Goal: Use online tool/utility: Use online tool/utility

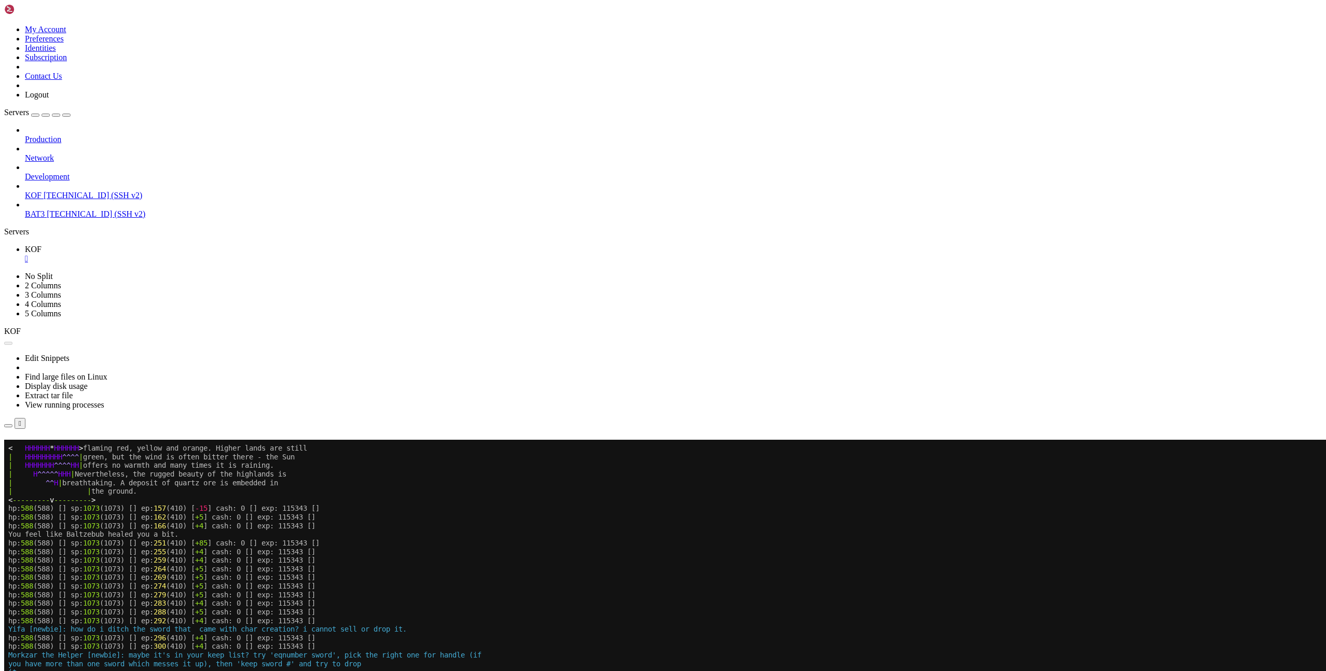
scroll to position [8, 0]
click at [46, 449] on button "Reconnect" at bounding box center [24, 454] width 41 height 11
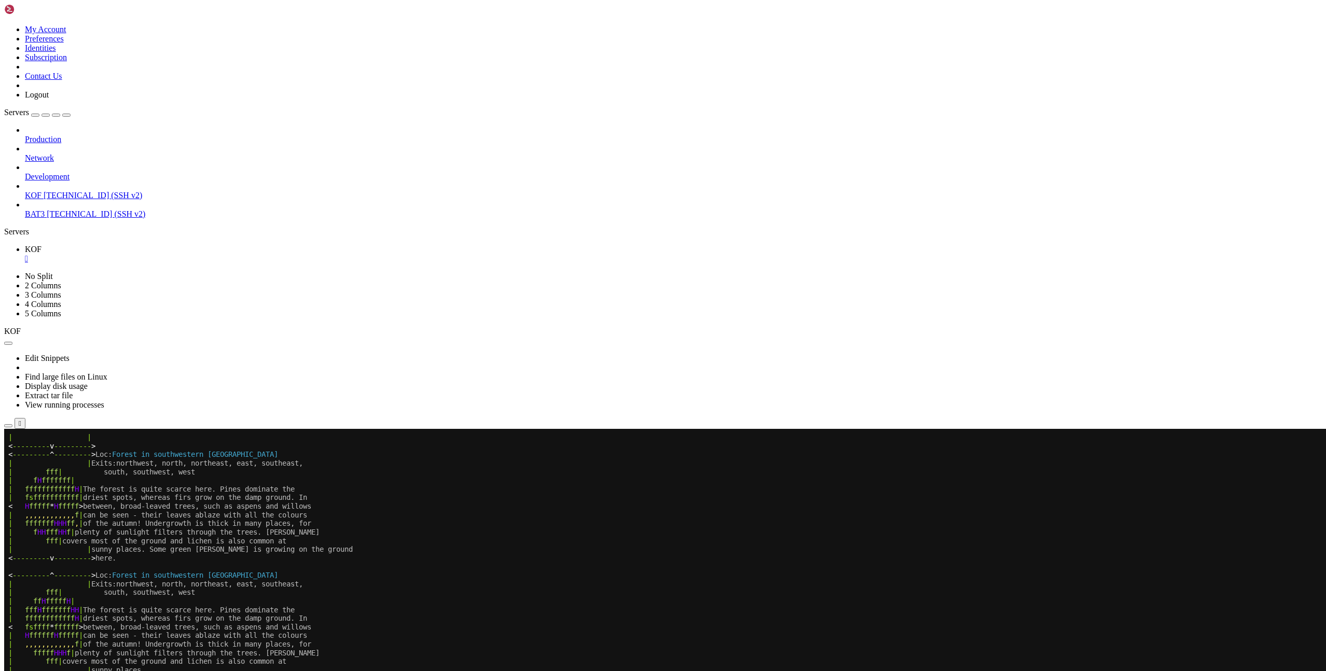
scroll to position [302, 0]
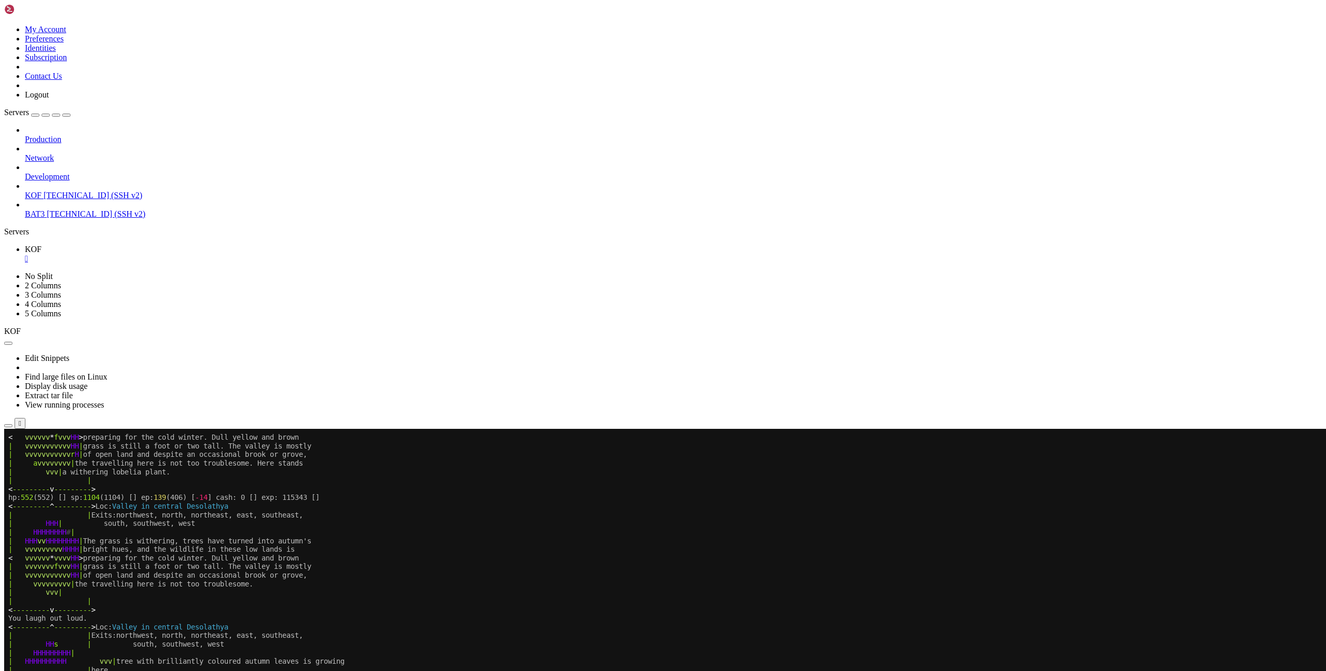
scroll to position [354, 0]
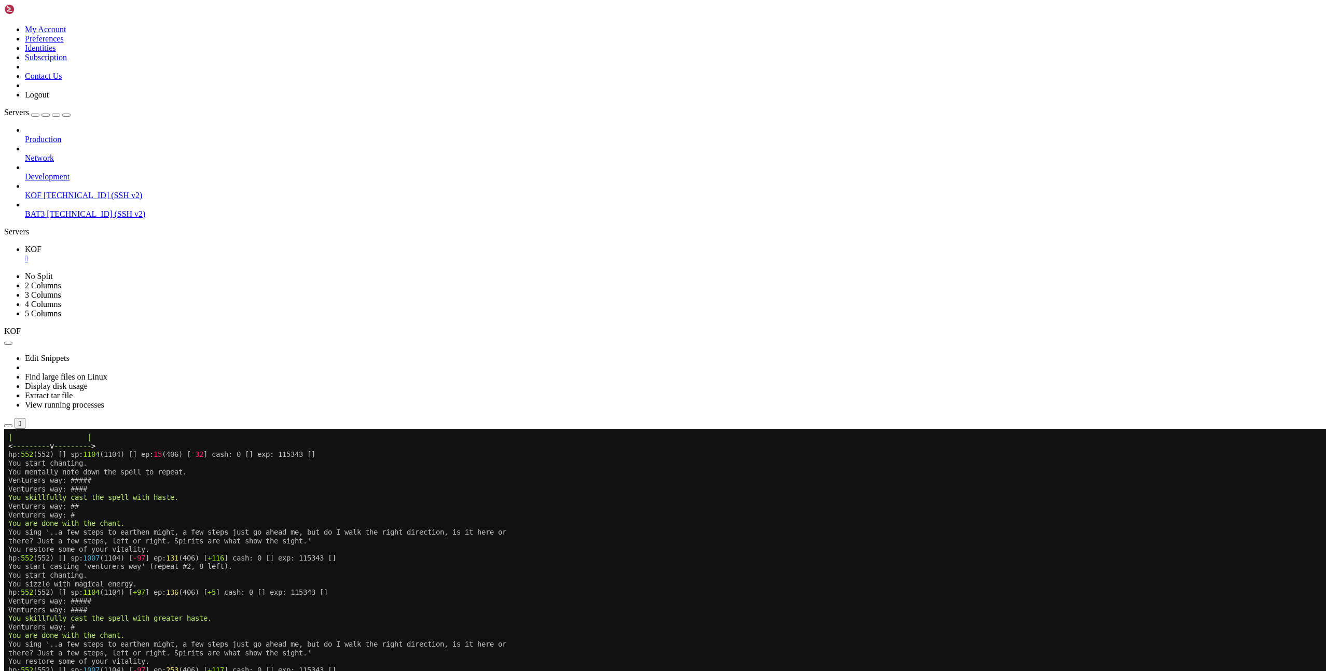
click at [714, 532] on x-row "You sing '..a few steps to earthen might, a few steps just go ahead me, but do …" at bounding box center [601, 532] width 1186 height 9
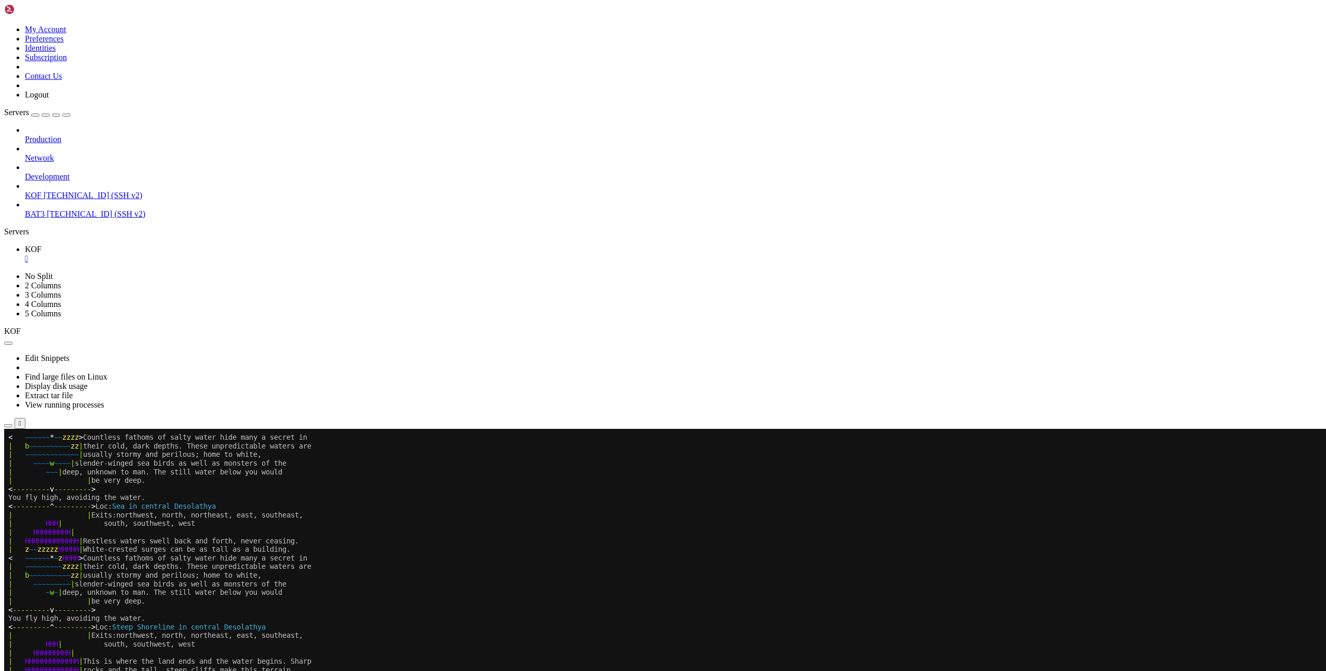
scroll to position [526, 0]
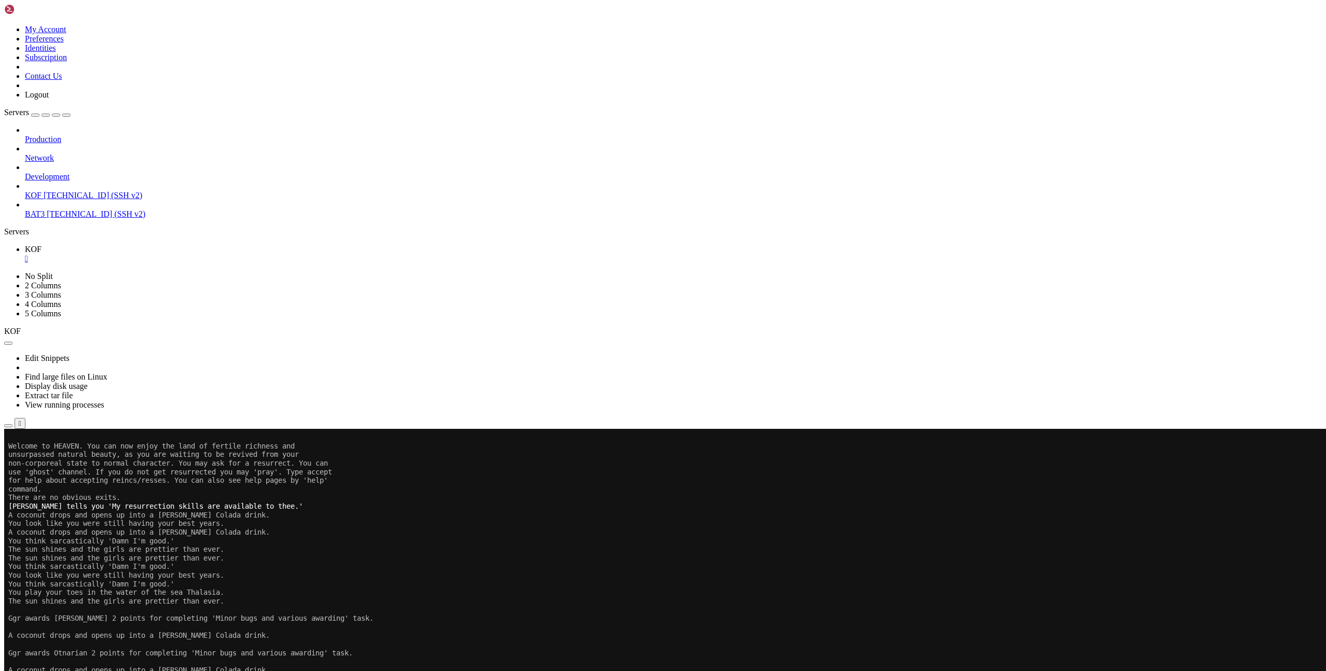
scroll to position [8, 0]
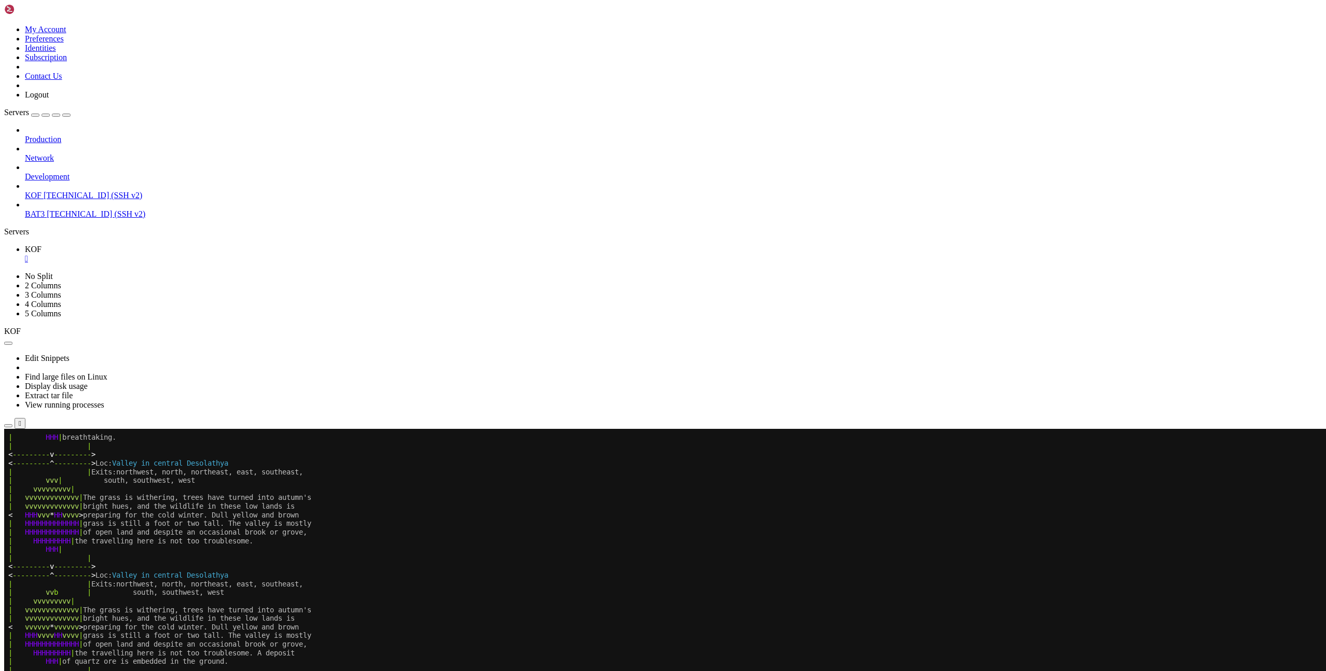
scroll to position [8, 0]
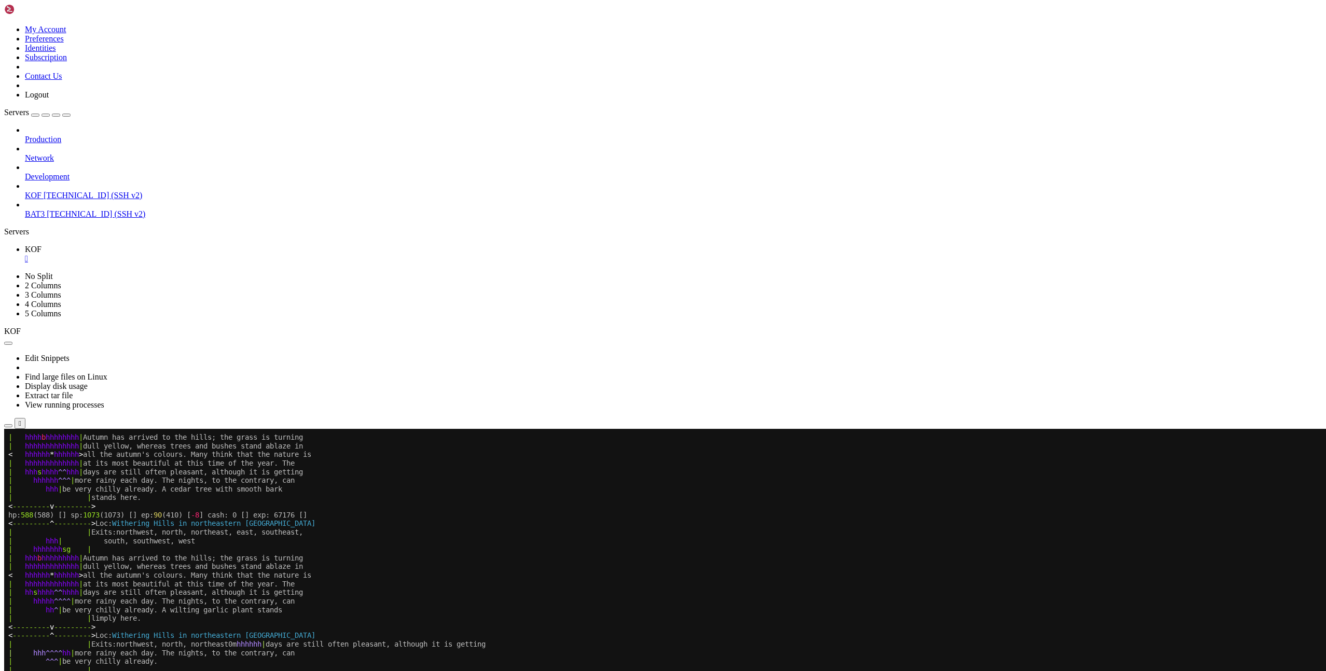
scroll to position [621, 0]
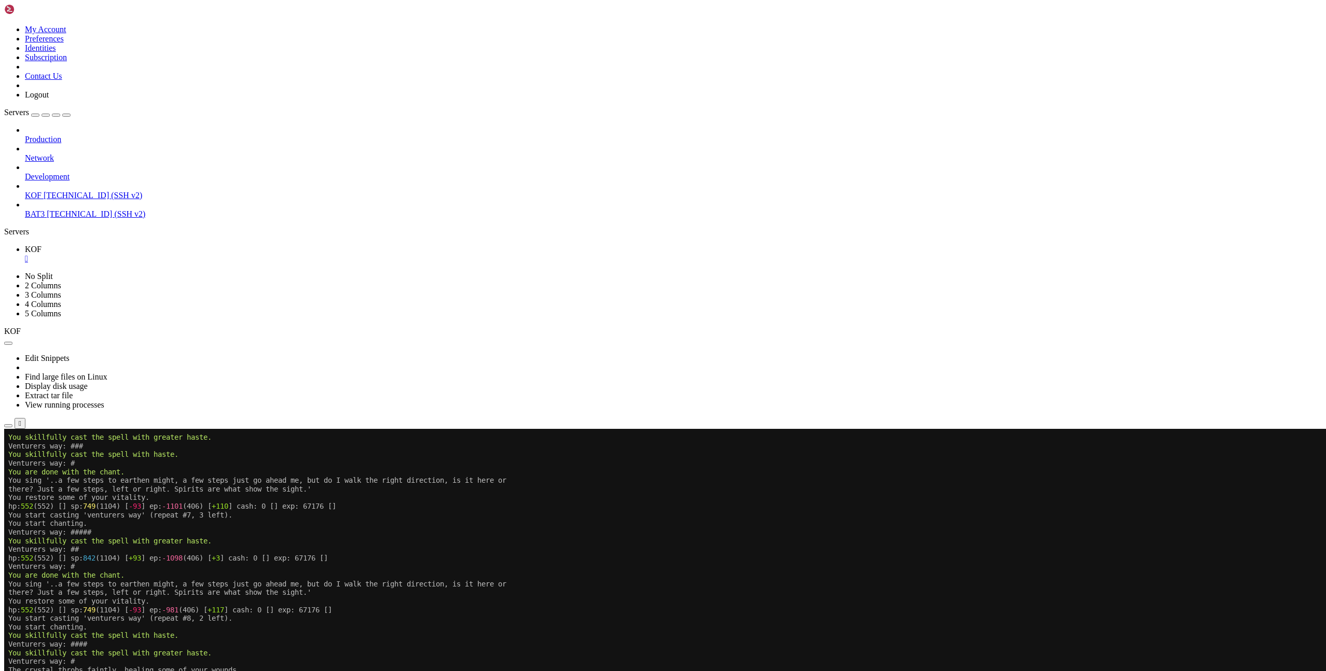
scroll to position [8, 0]
